Goal: Find specific page/section: Find specific page/section

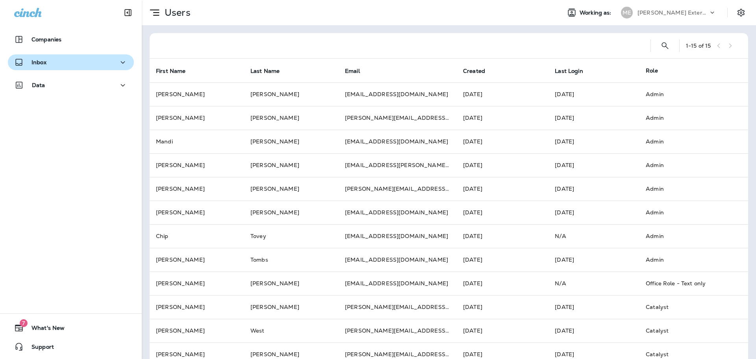
click at [67, 61] on div "Inbox" at bounding box center [70, 63] width 113 height 10
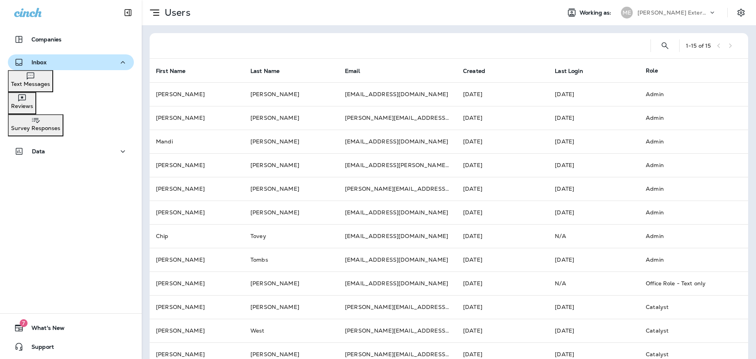
click at [47, 63] on div "Inbox" at bounding box center [70, 63] width 113 height 10
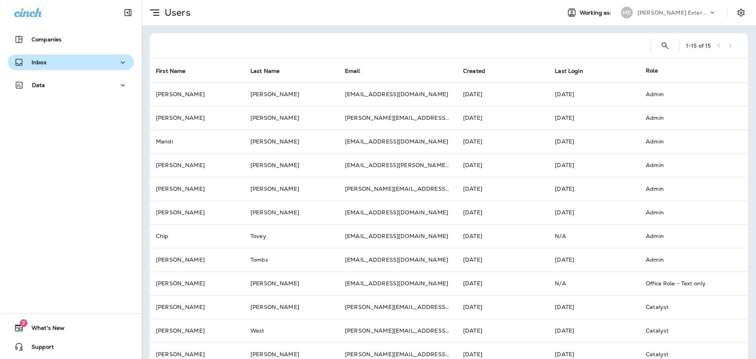
click at [54, 54] on button "Inbox" at bounding box center [71, 62] width 126 height 16
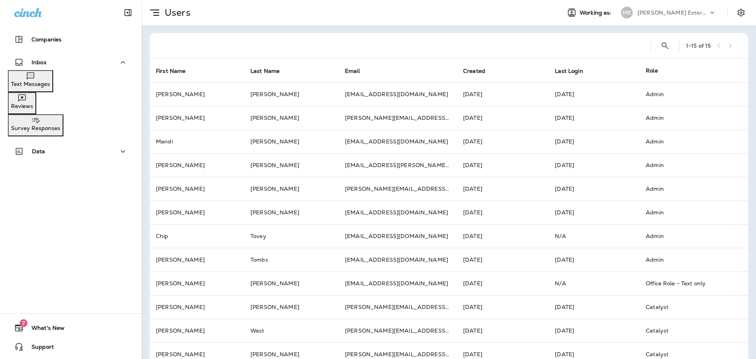
click at [50, 78] on div "Text Messages" at bounding box center [30, 79] width 39 height 16
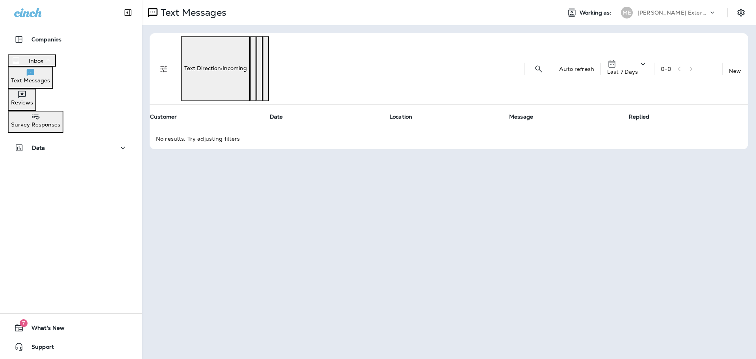
click at [50, 84] on p "Text Messages" at bounding box center [30, 80] width 39 height 6
click at [50, 80] on p "Text Messages" at bounding box center [30, 80] width 39 height 6
